Goal: Task Accomplishment & Management: Manage account settings

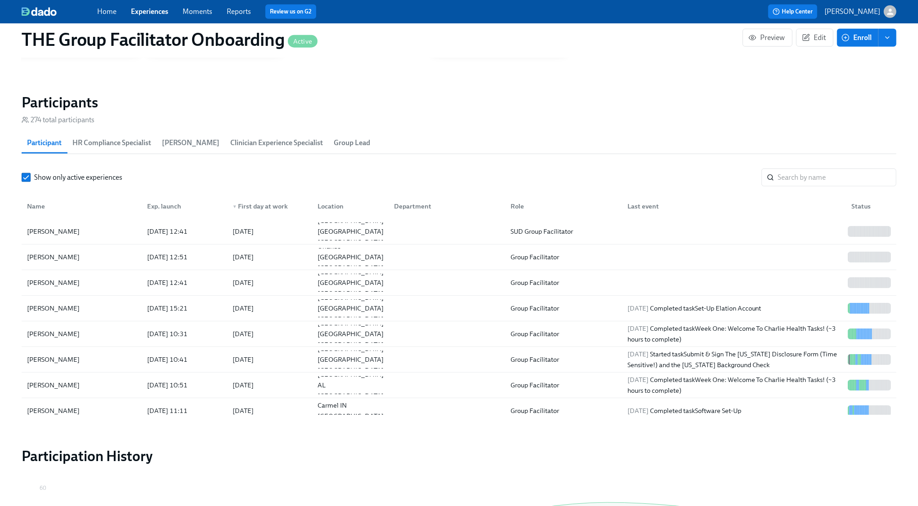
scroll to position [747, 0]
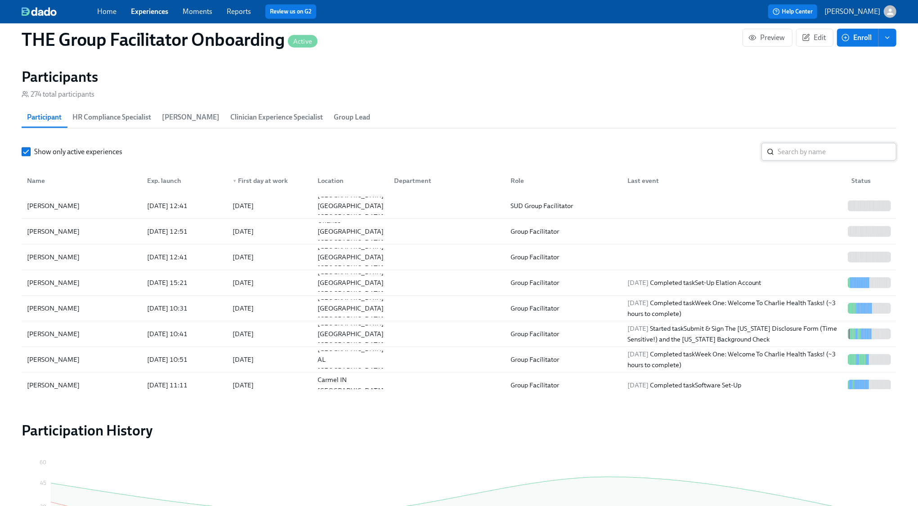
click at [803, 151] on input "search" at bounding box center [836, 152] width 119 height 18
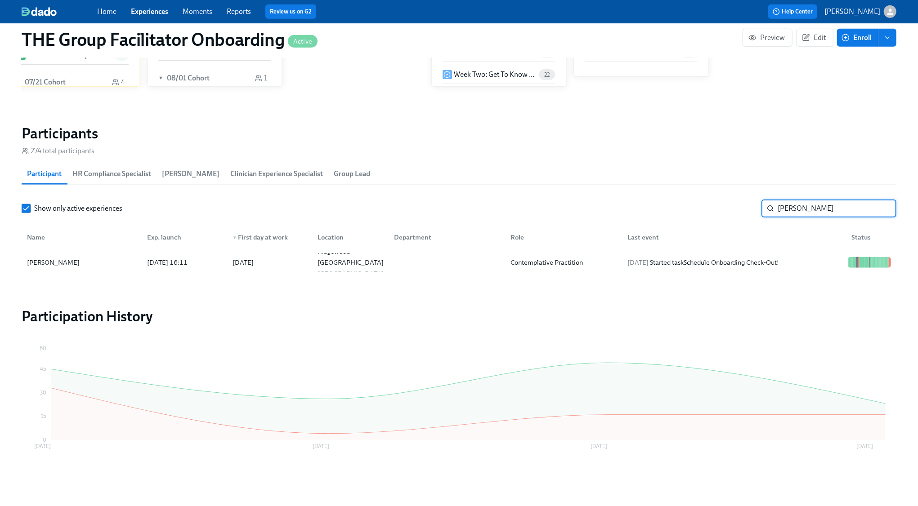
scroll to position [691, 0]
type input "angie"
click at [630, 262] on span "2025/08/12" at bounding box center [637, 262] width 21 height 8
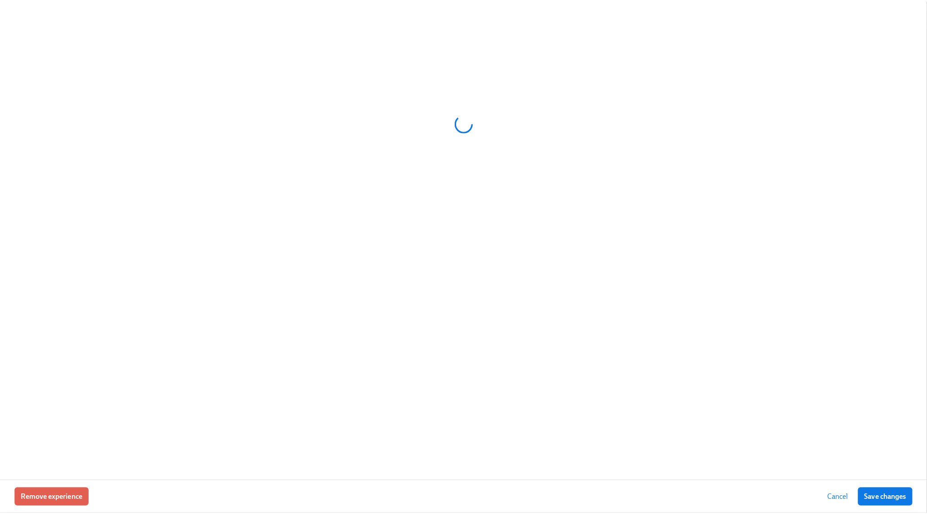
scroll to position [682, 0]
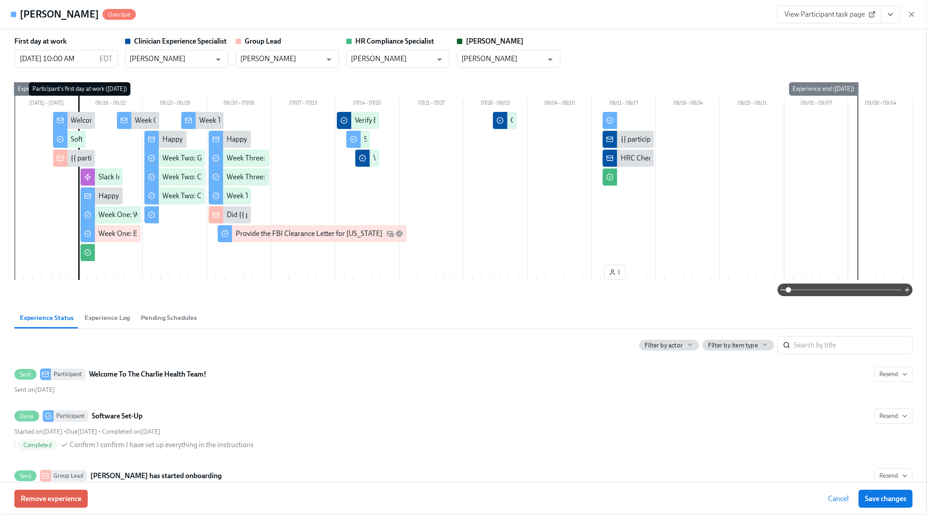
click at [888, 11] on icon "View task page" at bounding box center [890, 14] width 9 height 9
click at [841, 37] on link "View Clinician Experience Specialist task page" at bounding box center [837, 35] width 138 height 10
click at [849, 14] on span "View Participant task page" at bounding box center [828, 14] width 89 height 9
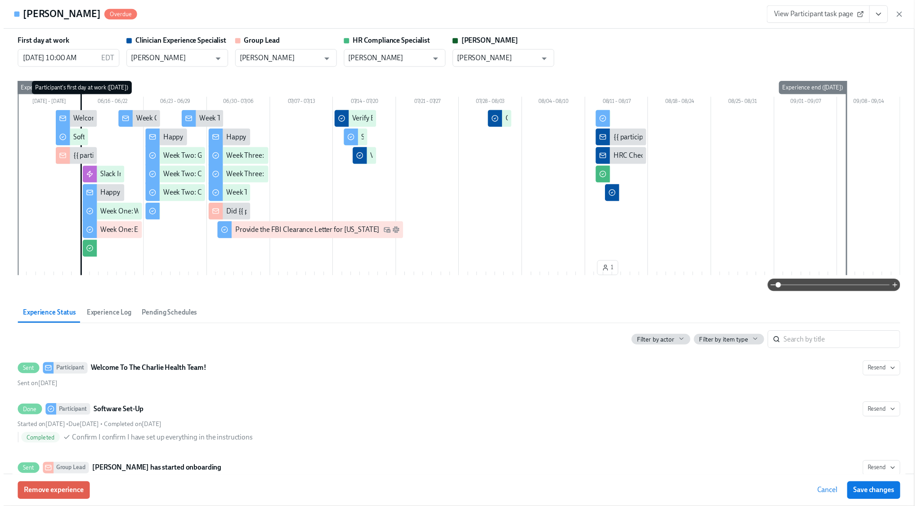
scroll to position [0, 13466]
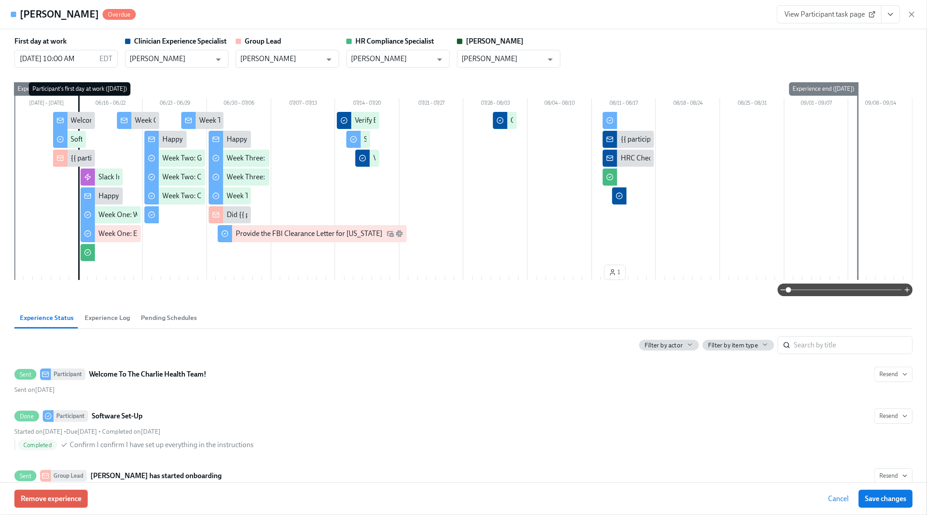
click at [891, 18] on icon "View task page" at bounding box center [890, 14] width 9 height 9
click at [869, 31] on link "View Clinician Experience Specialist task page" at bounding box center [837, 35] width 138 height 10
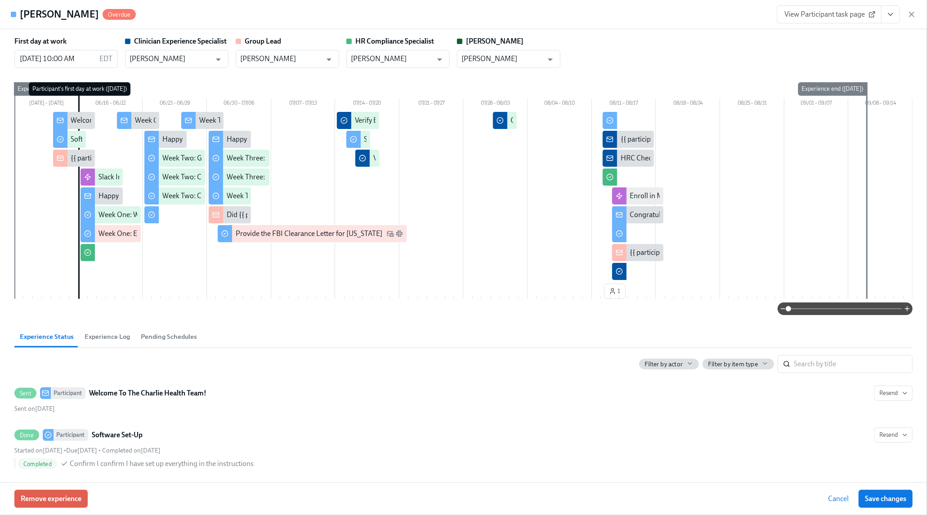
click at [912, 13] on icon "button" at bounding box center [911, 14] width 4 height 4
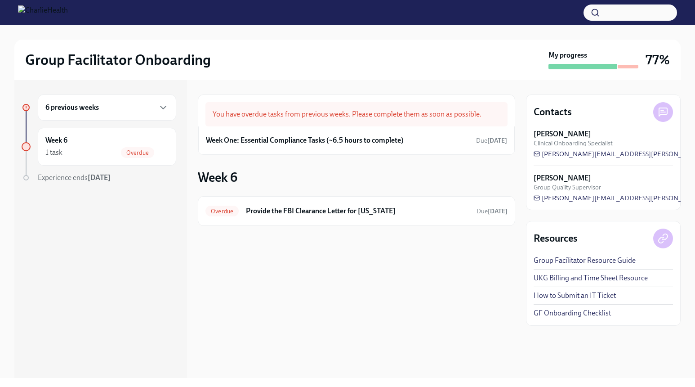
click at [598, 14] on icon "button" at bounding box center [595, 12] width 9 height 9
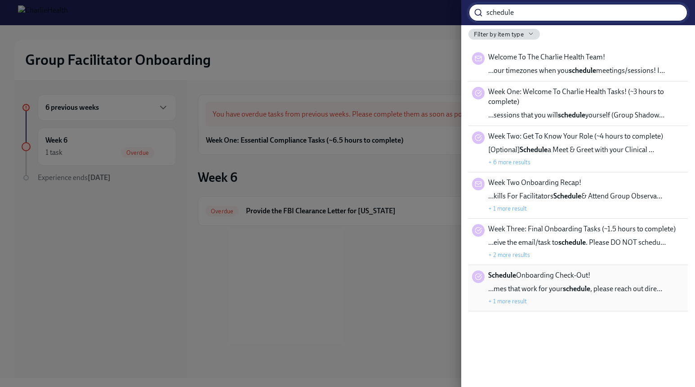
type input "schedule"
click at [625, 285] on span "…mes that work for your schedule , please reach out dire…" at bounding box center [575, 289] width 174 height 10
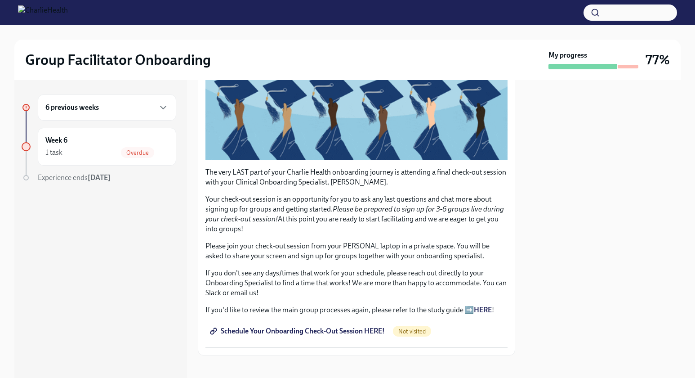
scroll to position [153, 0]
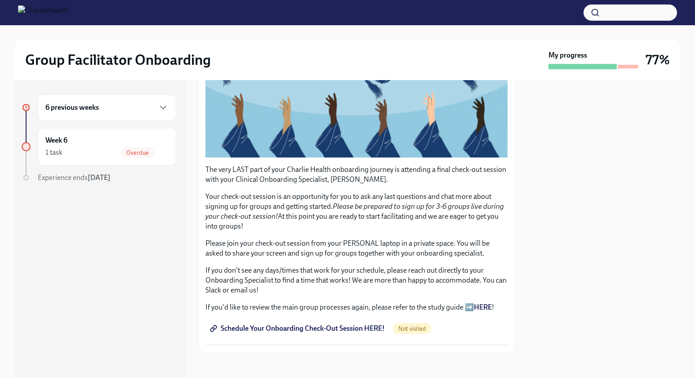
click at [340, 326] on span "Schedule Your Onboarding Check-Out Session HERE!" at bounding box center [298, 328] width 173 height 9
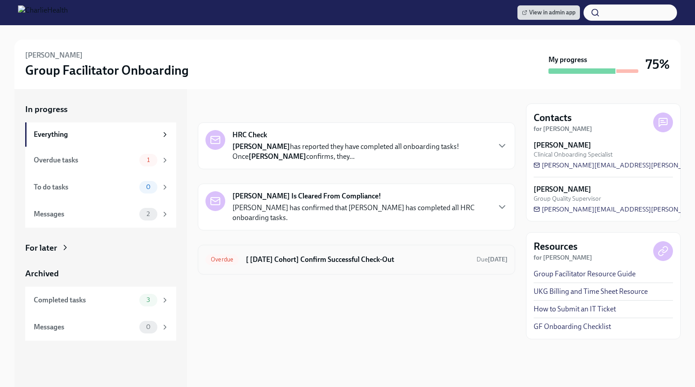
click at [351, 258] on h6 "[ [DATE] Cohort] Confirm Successful Check-Out" at bounding box center [357, 259] width 223 height 10
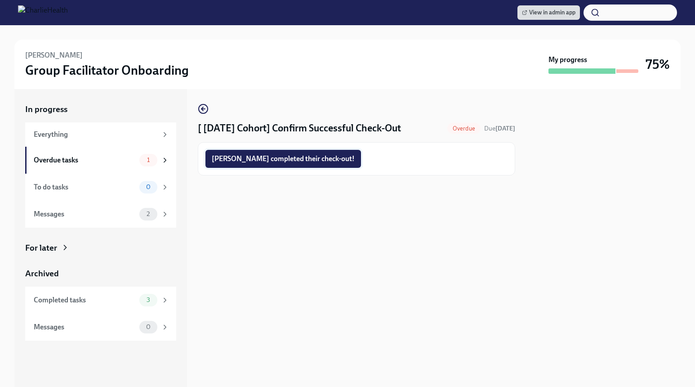
click at [242, 154] on span "[PERSON_NAME] completed their check-out!" at bounding box center [283, 158] width 143 height 9
